Goal: Task Accomplishment & Management: Manage account settings

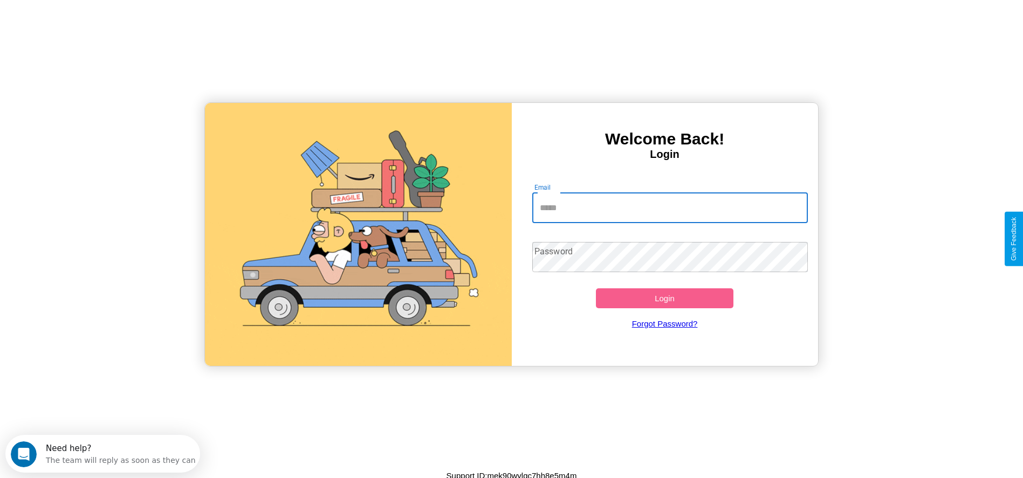
click at [670, 208] on input "Email" at bounding box center [670, 208] width 276 height 30
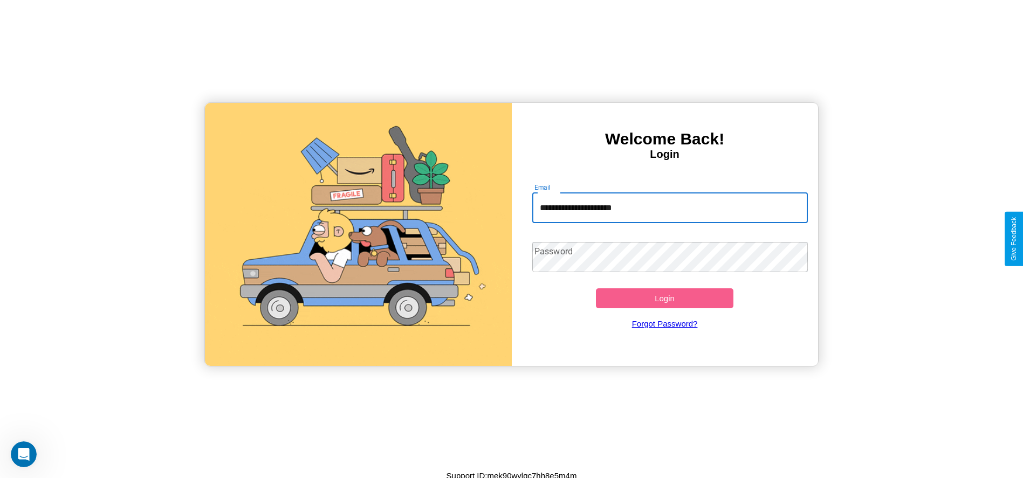
type input "**********"
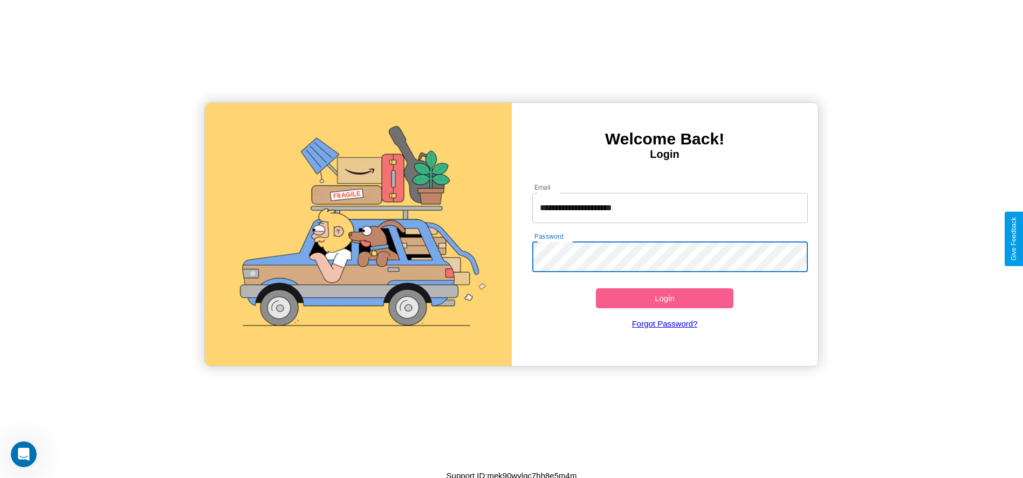
click at [664, 298] on button "Login" at bounding box center [665, 299] width 138 height 20
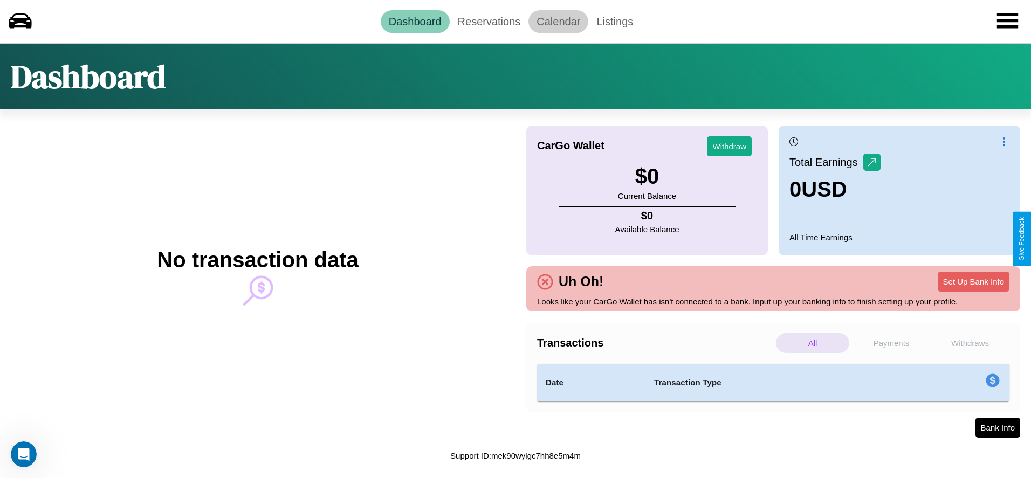
click at [558, 21] on link "Calendar" at bounding box center [559, 21] width 60 height 23
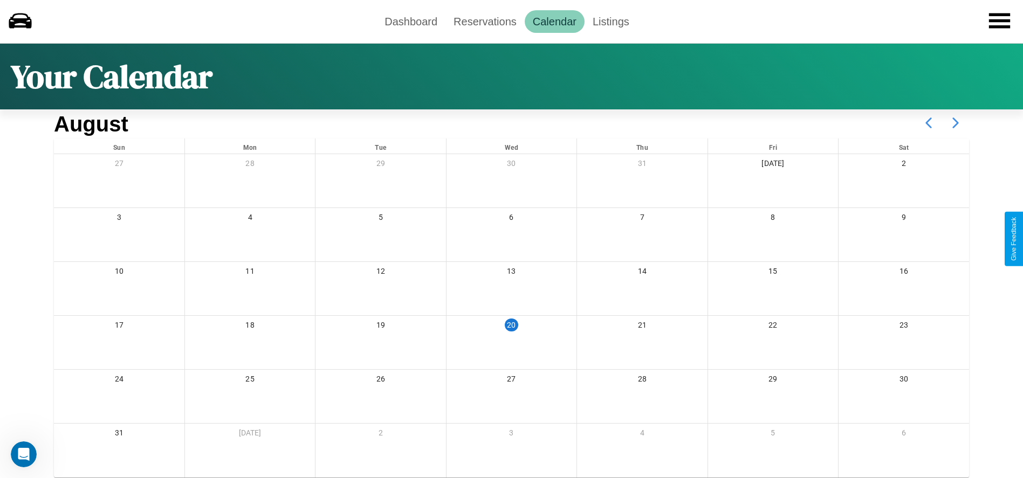
click at [956, 123] on icon at bounding box center [955, 122] width 27 height 27
click at [485, 21] on link "Reservations" at bounding box center [484, 21] width 79 height 23
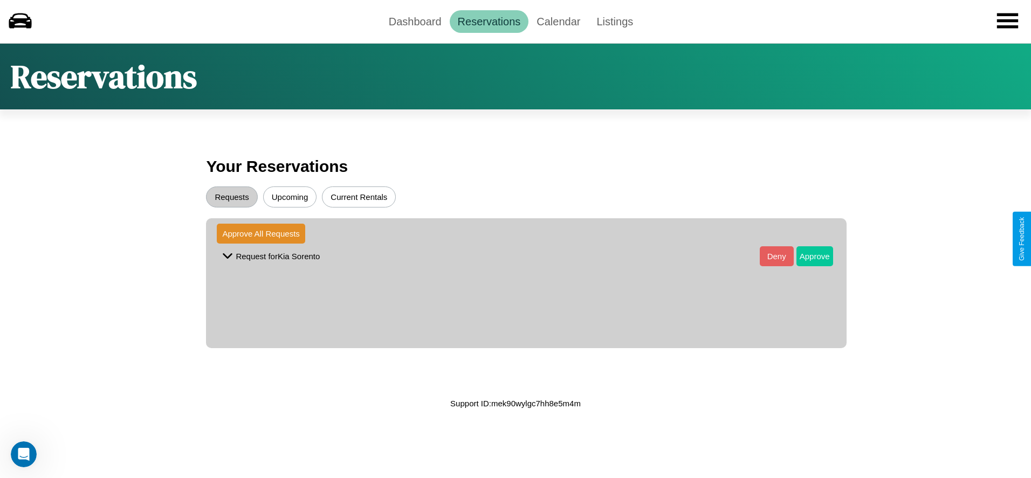
click at [806, 256] on button "Approve" at bounding box center [815, 256] width 37 height 20
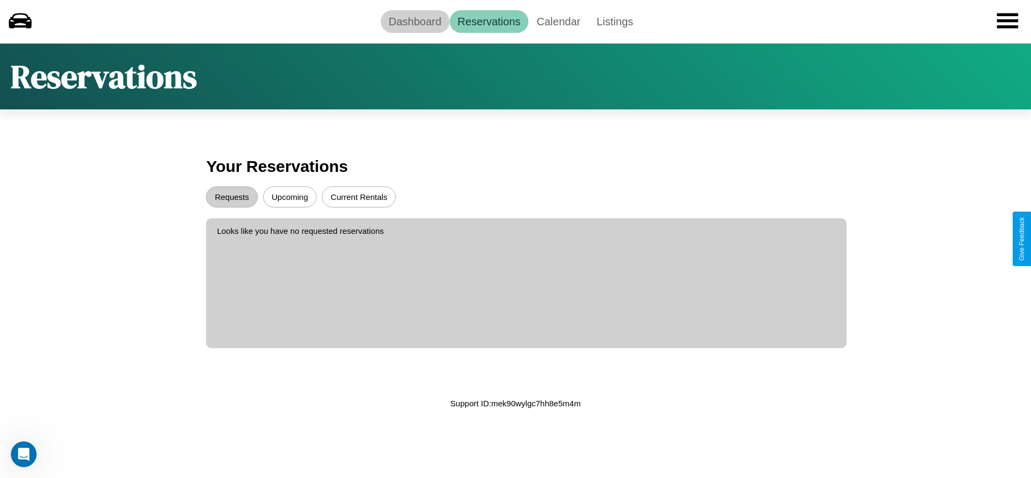
click at [415, 21] on link "Dashboard" at bounding box center [415, 21] width 69 height 23
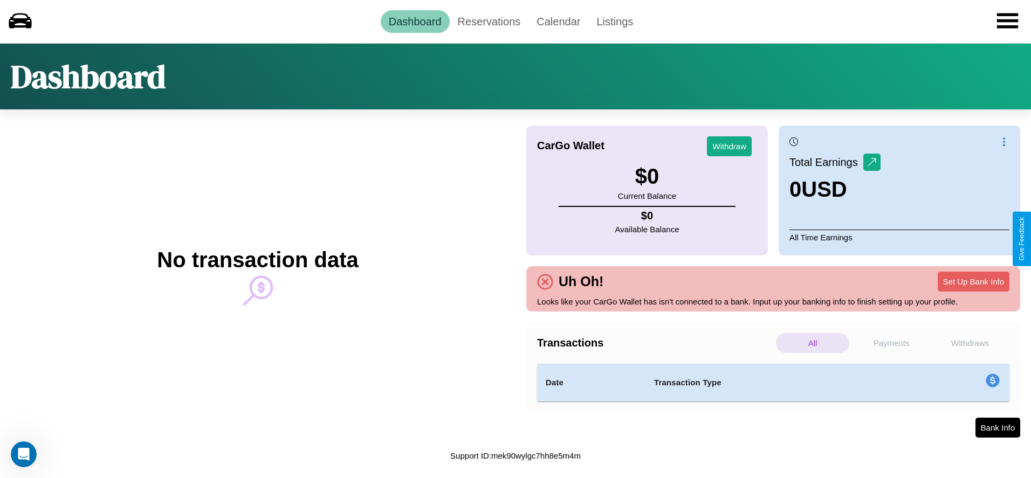
click at [892, 343] on p "Payments" at bounding box center [891, 343] width 73 height 20
click at [970, 343] on p "Withdraws" at bounding box center [970, 343] width 73 height 20
